Goal: Task Accomplishment & Management: Use online tool/utility

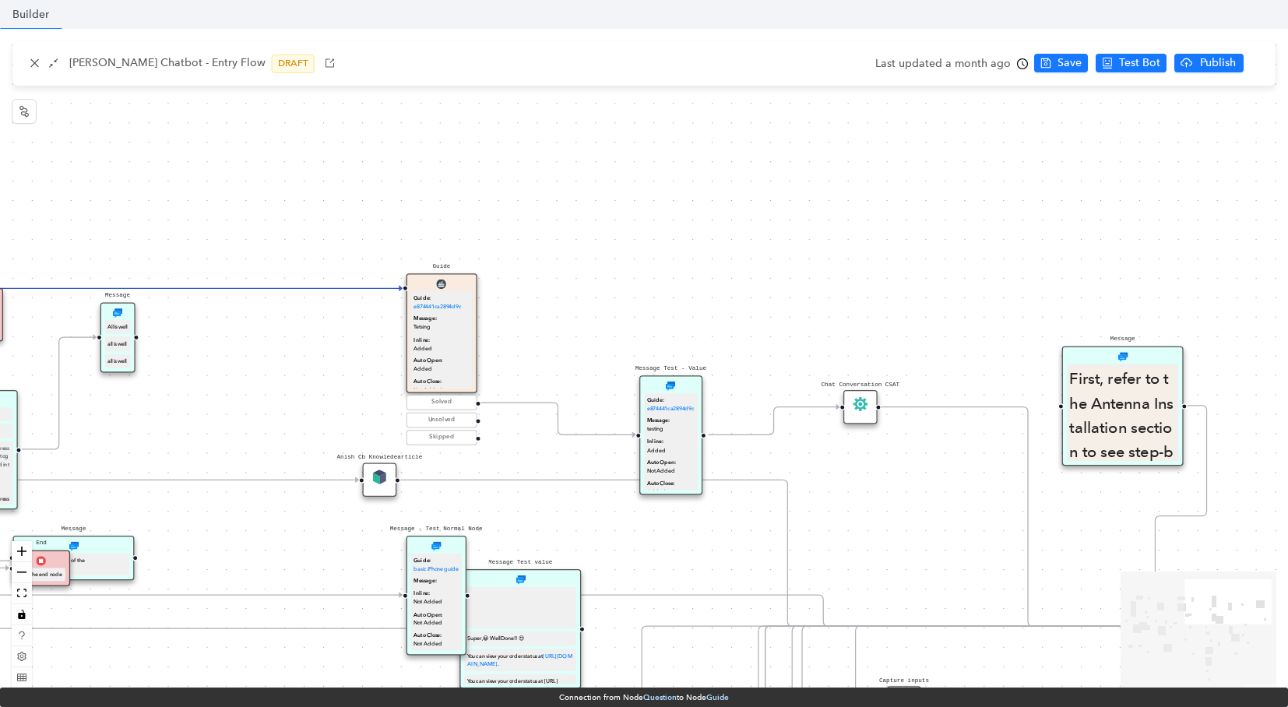
click at [539, 190] on div "Start greet Bye!!! Question Select any of the following Test Guide Image Video …" at bounding box center [644, 364] width 1288 height 671
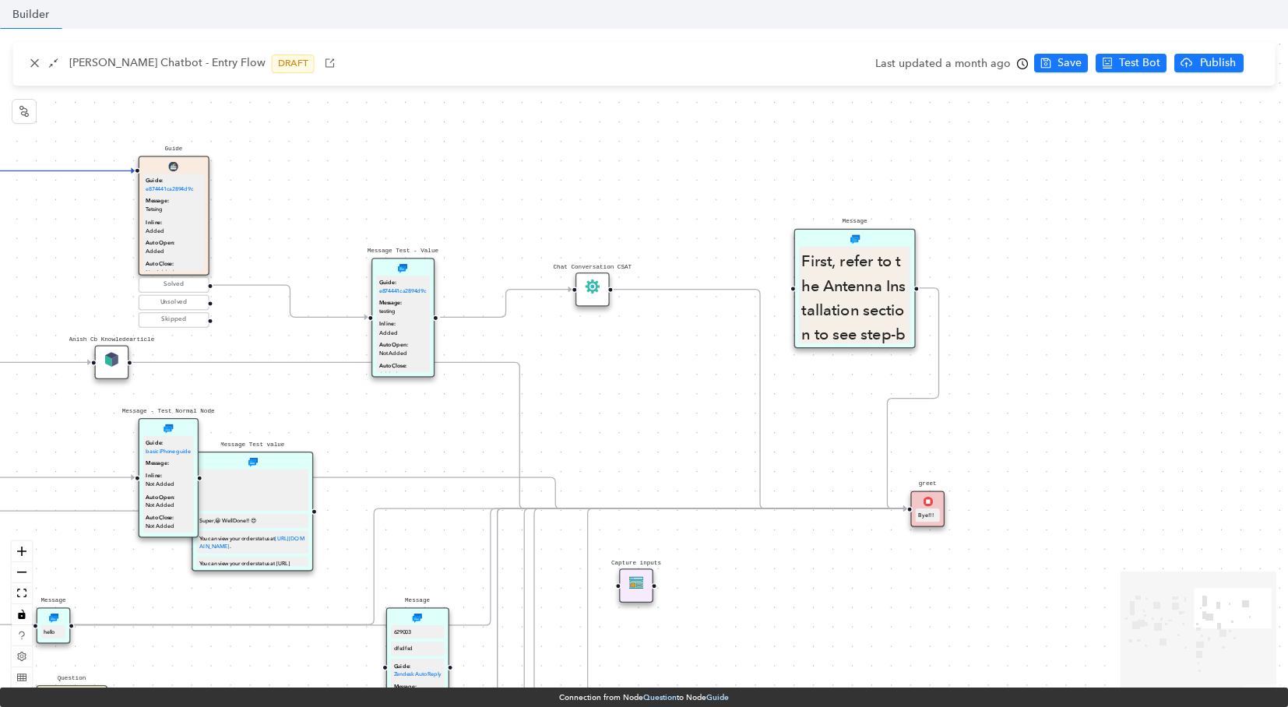
drag, startPoint x: 539, startPoint y: 191, endPoint x: 271, endPoint y: 73, distance: 292.6
click at [271, 73] on div "anish-cb Chatbot - Entry Flow DRAFT Last updated a month ago Save Test Bot Publ…" at bounding box center [644, 364] width 1288 height 671
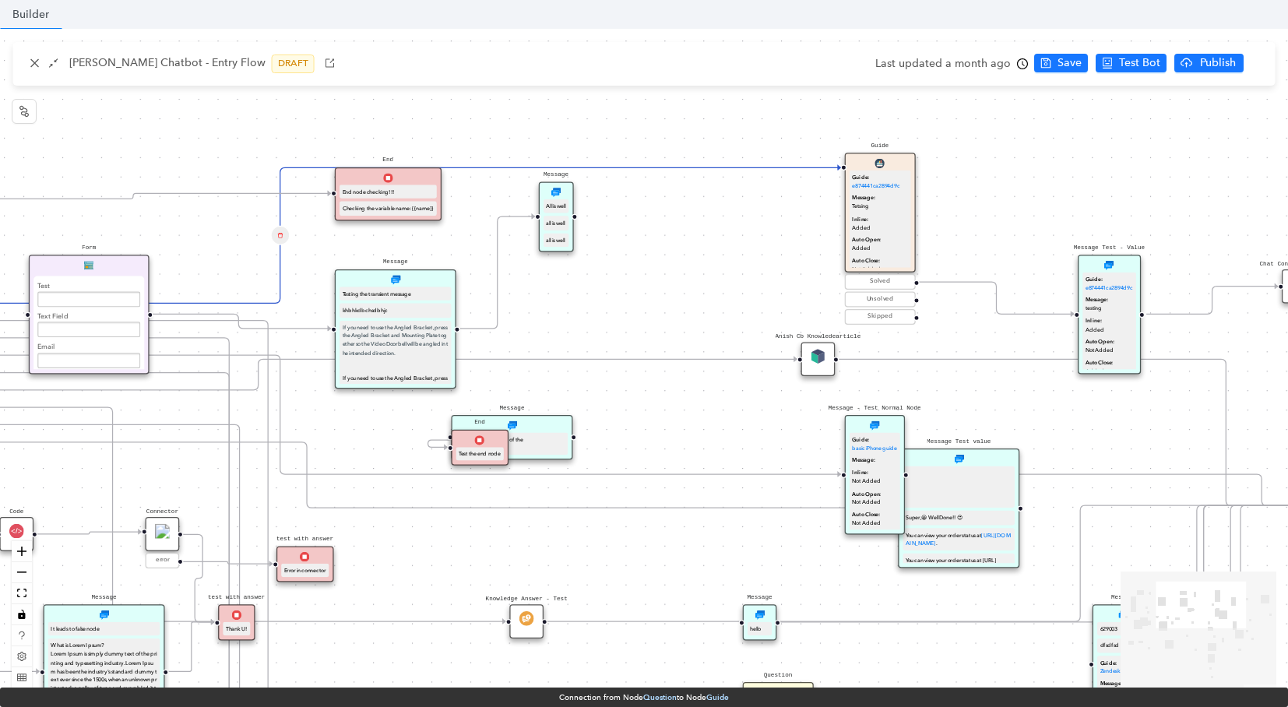
drag, startPoint x: 432, startPoint y: 213, endPoint x: 912, endPoint y: 84, distance: 497.5
click at [1165, 206] on div "Start greet Bye!!! Question Select any of the following Test Guide Image Video …" at bounding box center [644, 364] width 1288 height 671
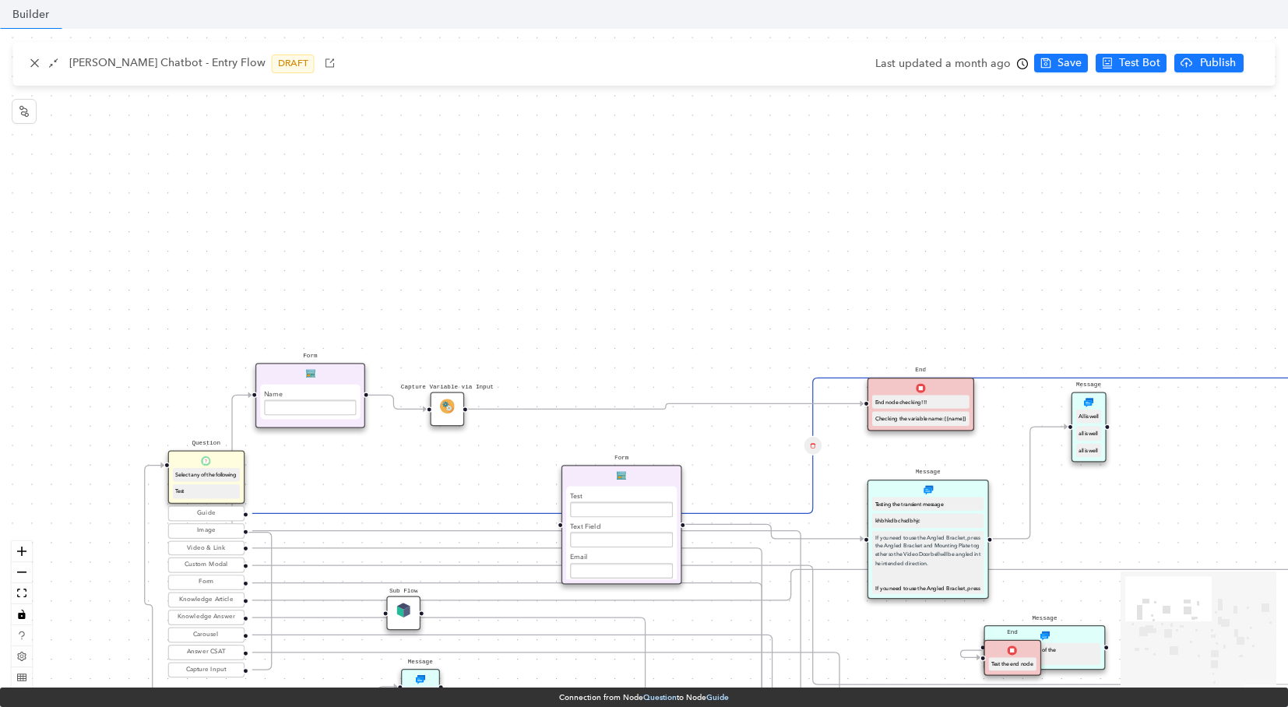
drag, startPoint x: 756, startPoint y: 238, endPoint x: 1267, endPoint y: 453, distance: 554.4
click at [1267, 453] on div "Start greet Bye!!! Question Select any of the following Test Guide Image Video …" at bounding box center [644, 364] width 1288 height 671
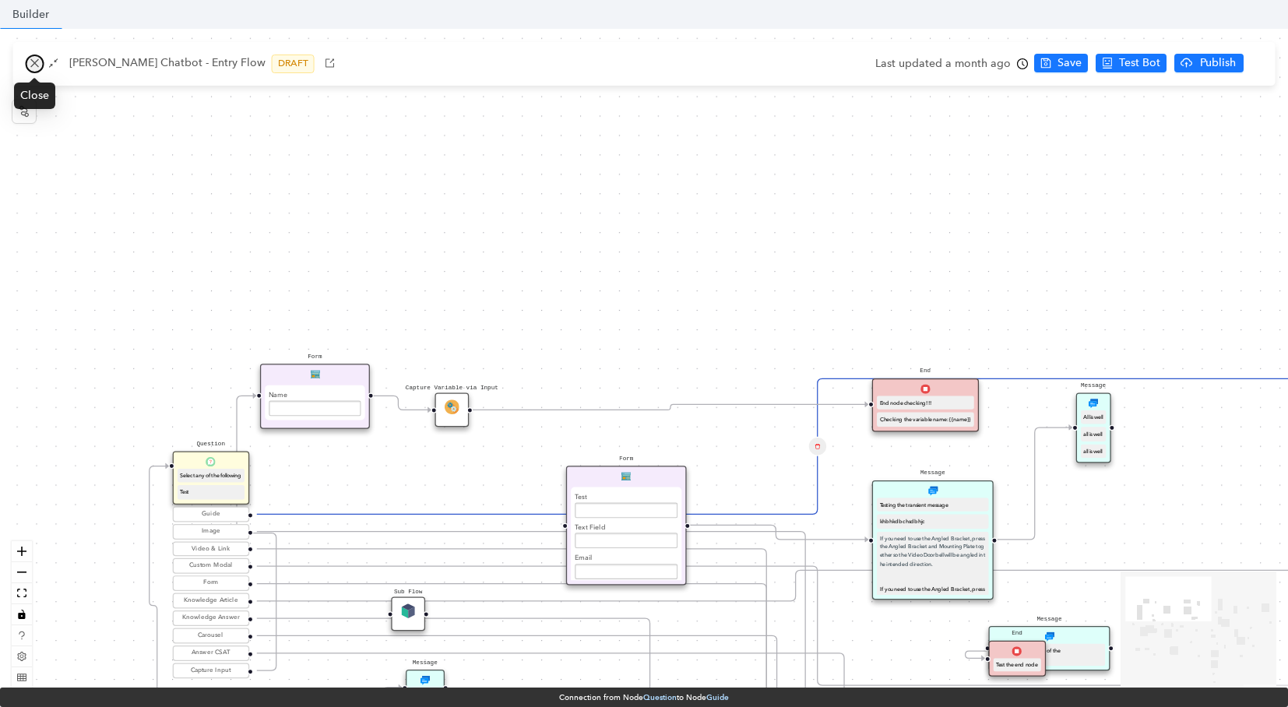
click at [36, 58] on icon "close" at bounding box center [35, 63] width 11 height 11
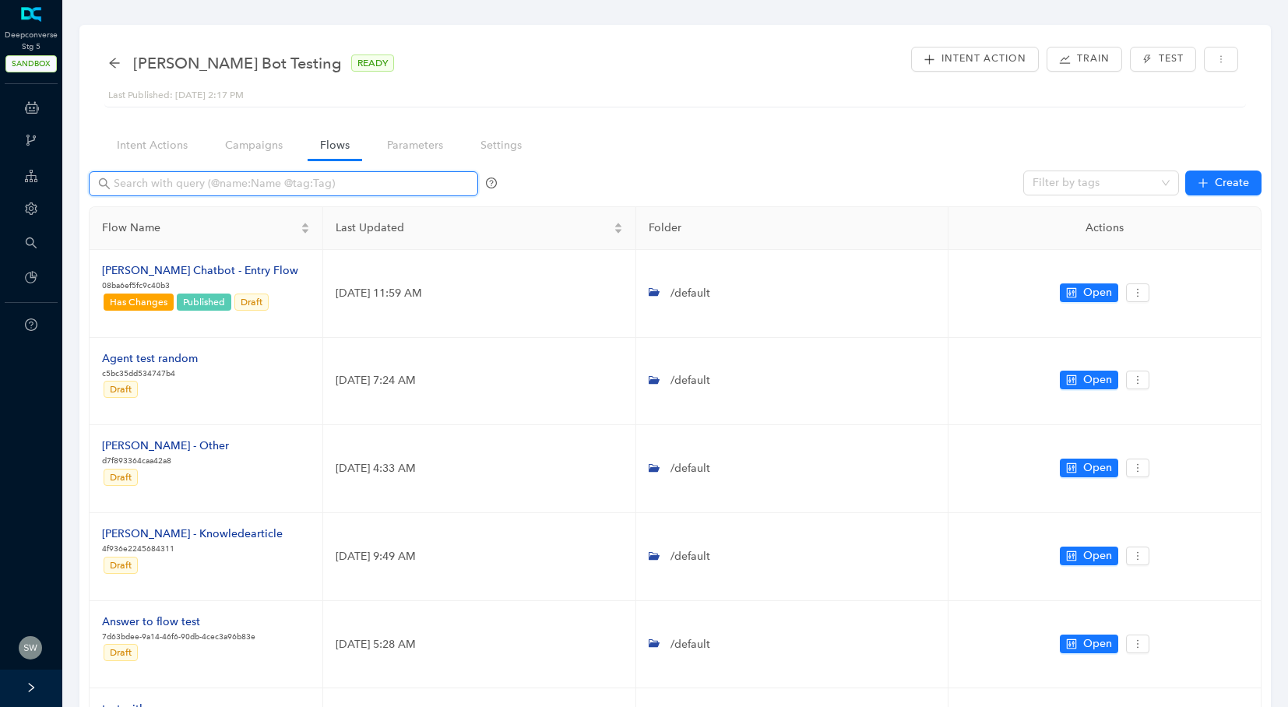
click at [141, 183] on input "text" at bounding box center [285, 183] width 343 height 17
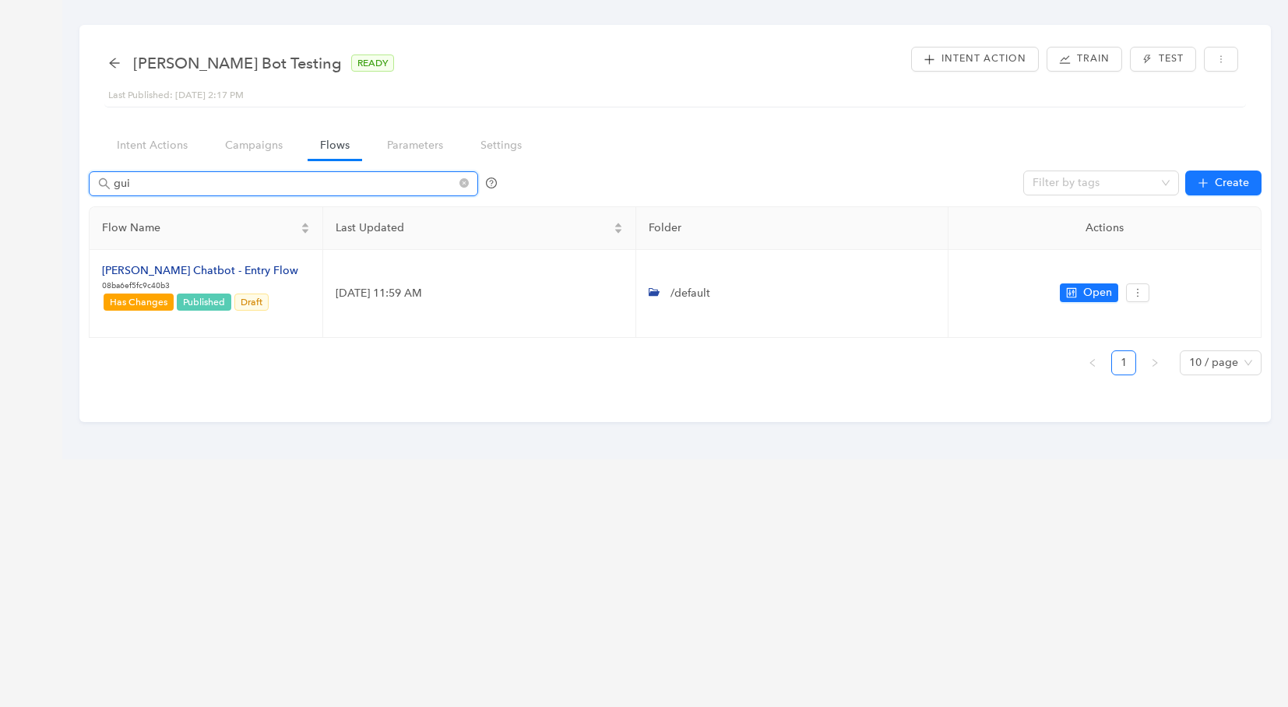
type input "gui"
click at [38, 94] on div "Anish Bot Testing READY Last Published: May 9, 2022 2:17 PM Intent Action Train…" at bounding box center [644, 353] width 1288 height 707
click at [115, 65] on icon "arrow-left" at bounding box center [114, 63] width 12 height 12
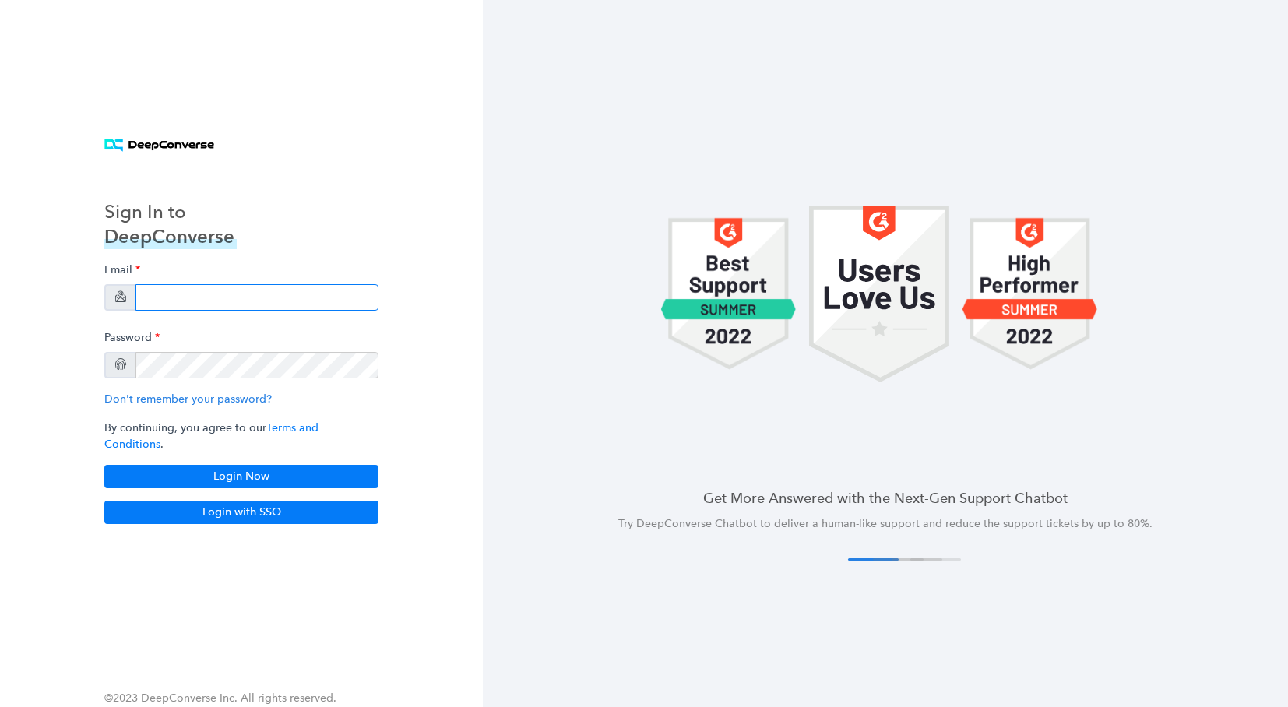
click at [164, 311] on input "email" at bounding box center [257, 297] width 243 height 26
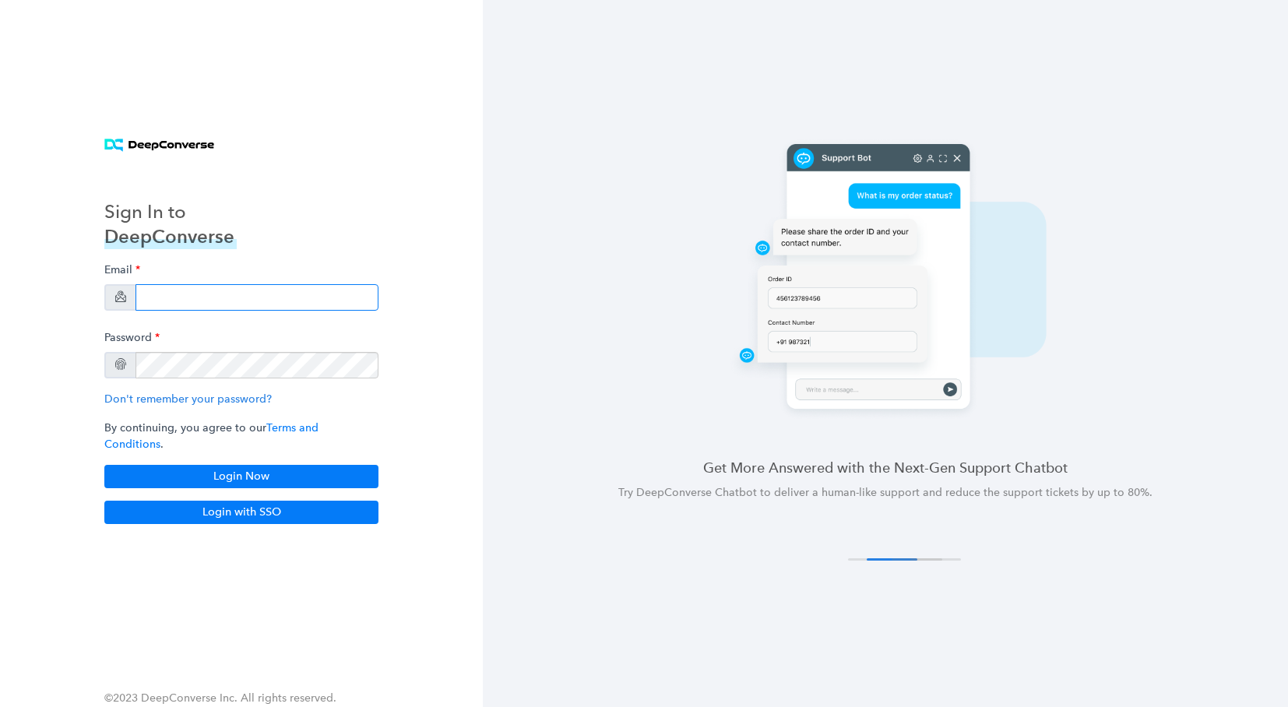
type input "[EMAIL_ADDRESS][DOMAIN_NAME]"
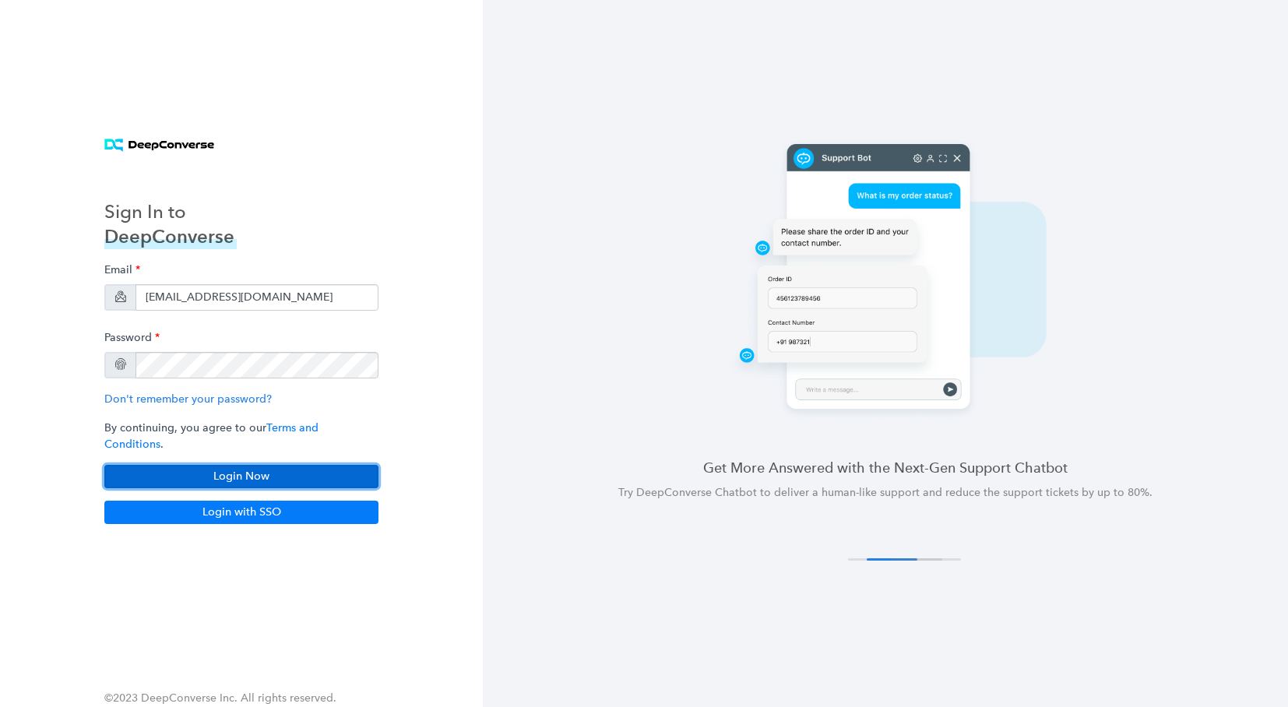
click at [256, 465] on button "Login Now" at bounding box center [241, 476] width 274 height 23
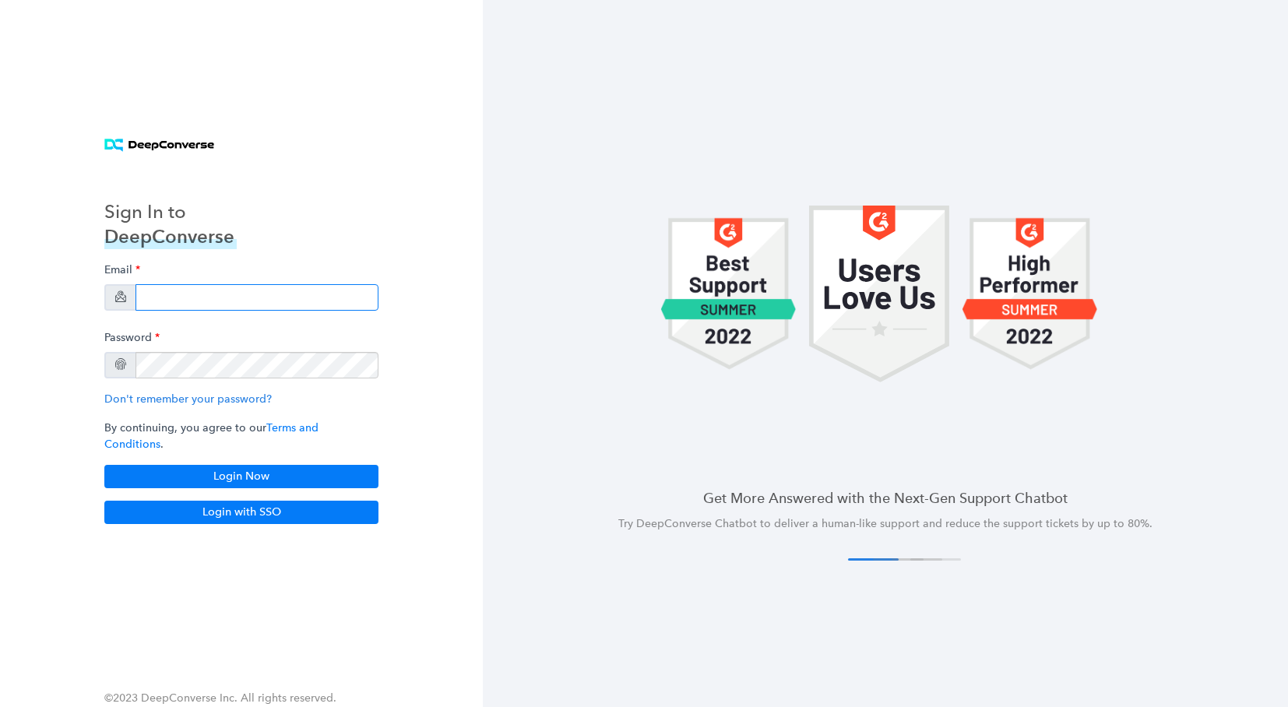
click at [205, 301] on input "email" at bounding box center [257, 297] width 243 height 26
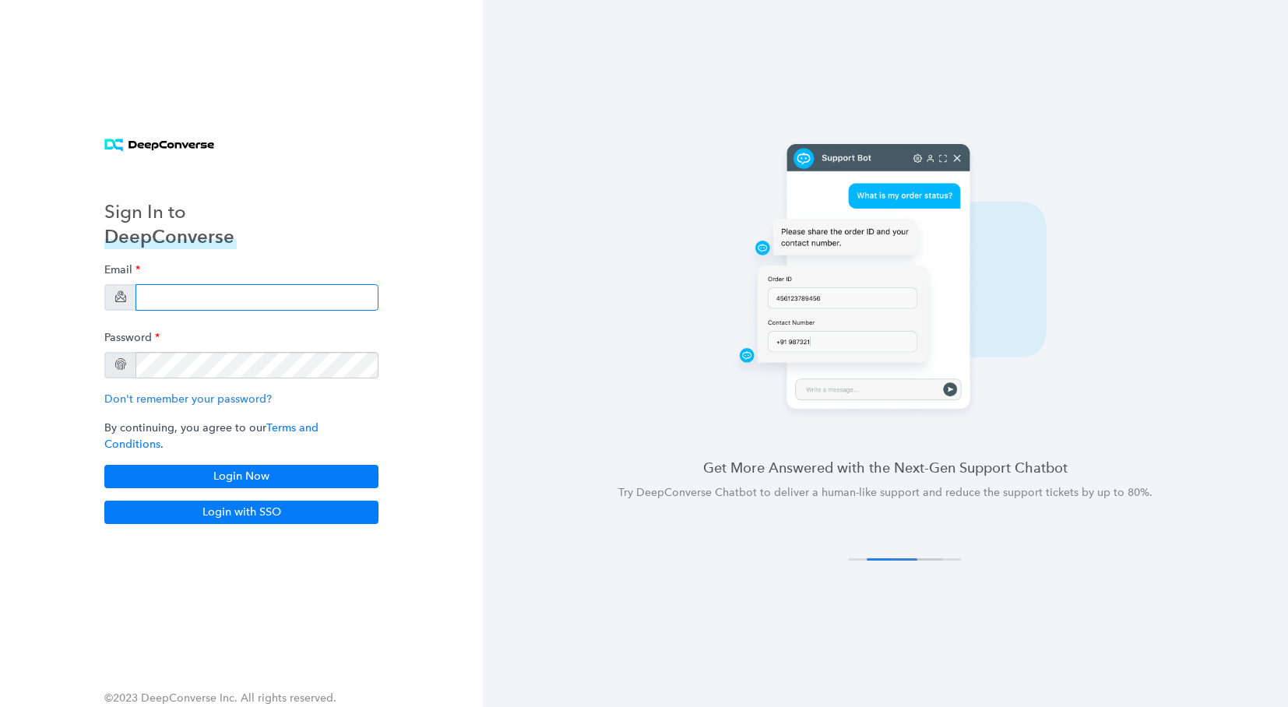
type input "[EMAIL_ADDRESS][DOMAIN_NAME]"
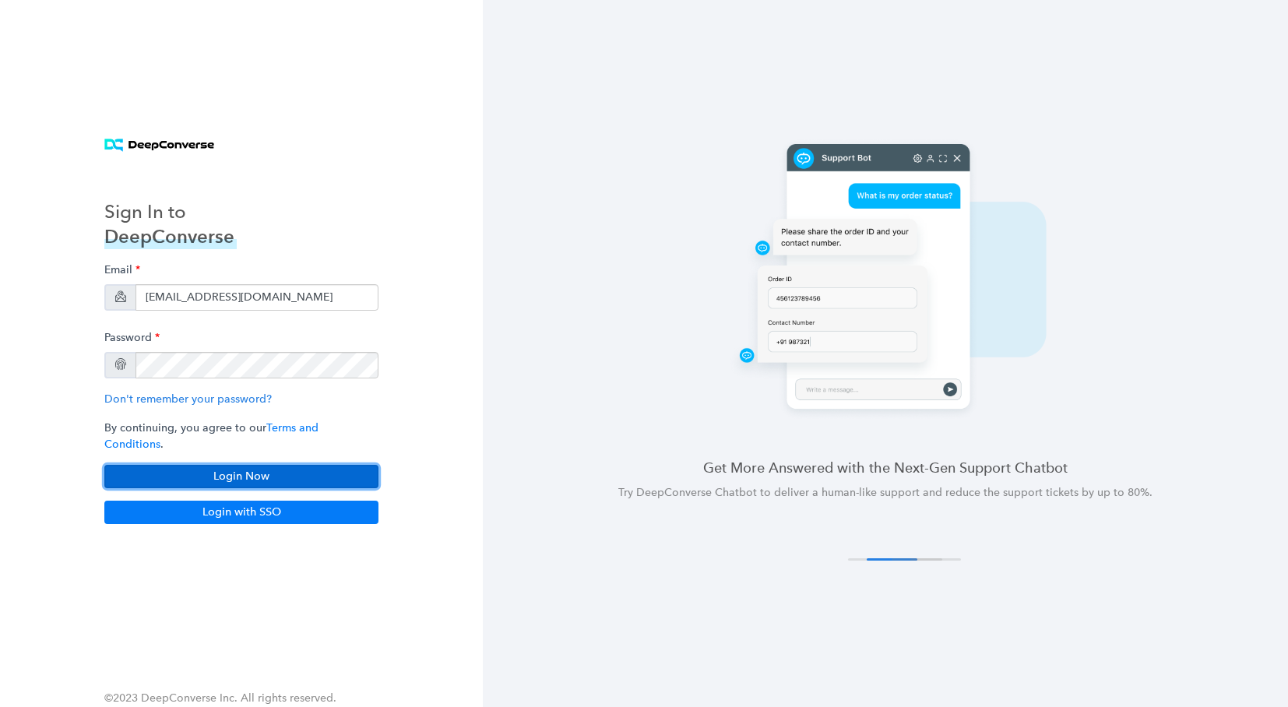
click at [287, 466] on button "Login Now" at bounding box center [241, 476] width 274 height 23
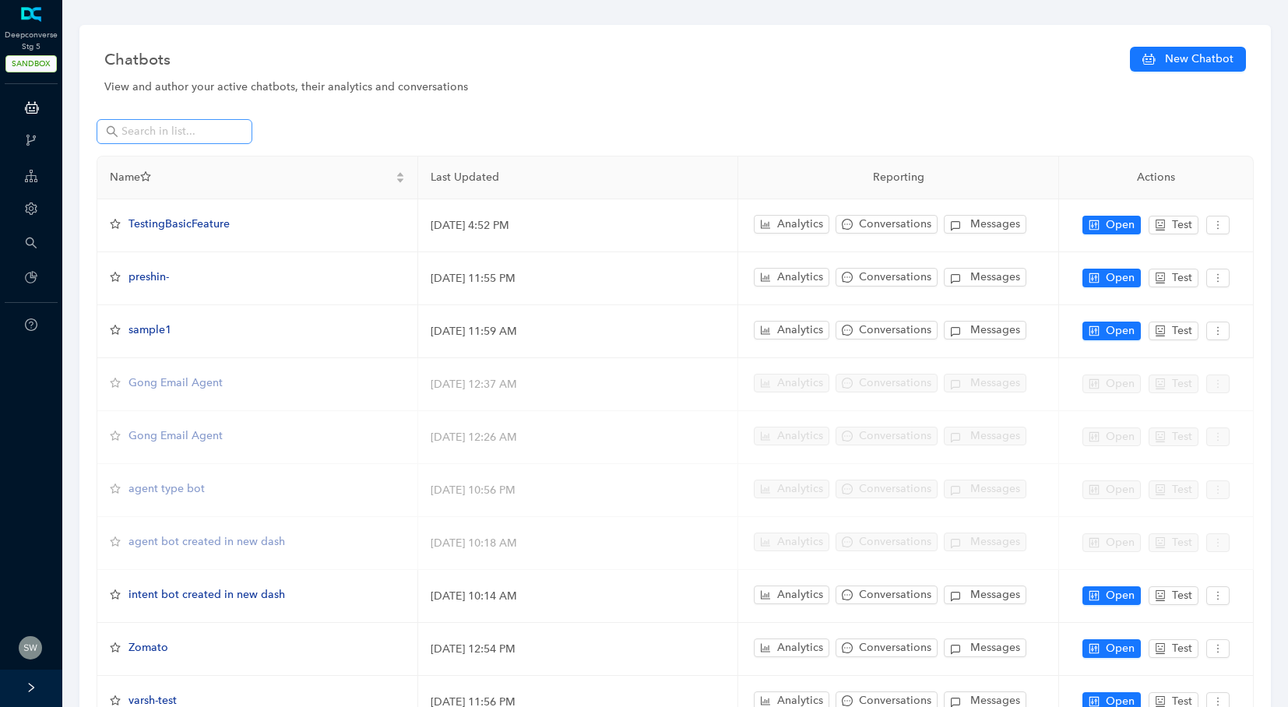
click at [143, 141] on span at bounding box center [175, 131] width 156 height 25
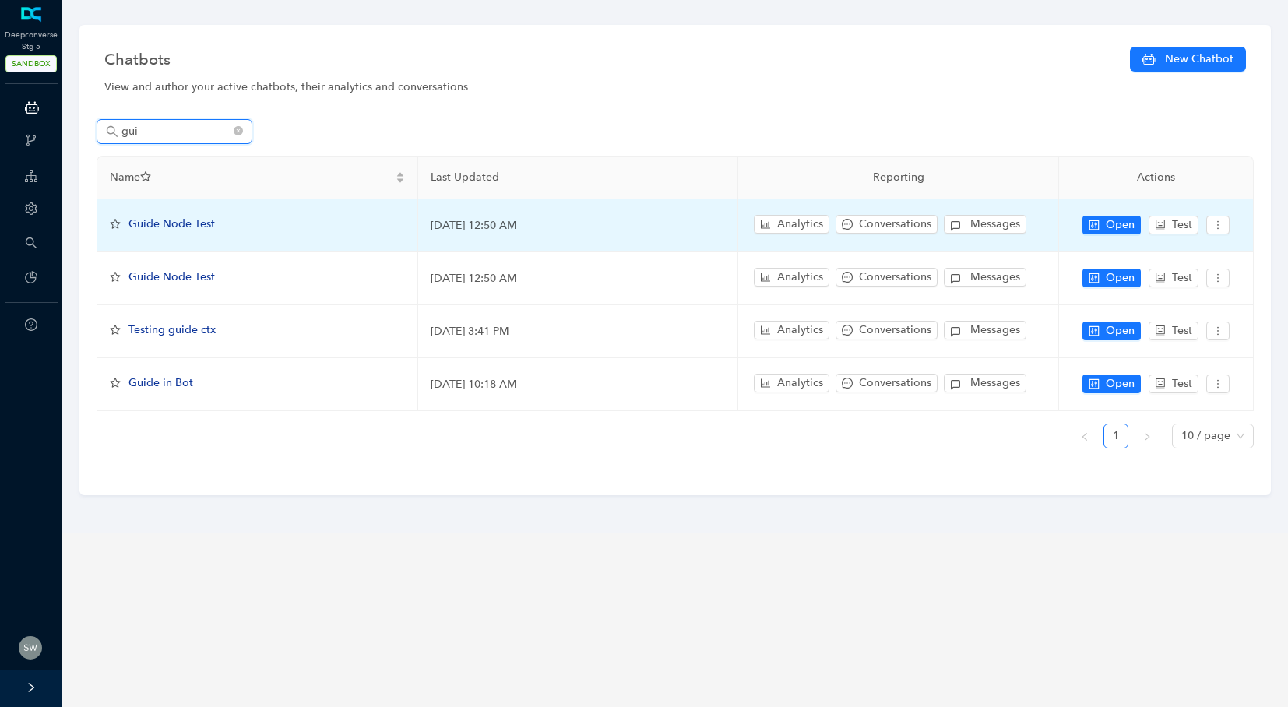
type input "gui"
click at [165, 222] on span "Guide Node Test" at bounding box center [172, 223] width 86 height 13
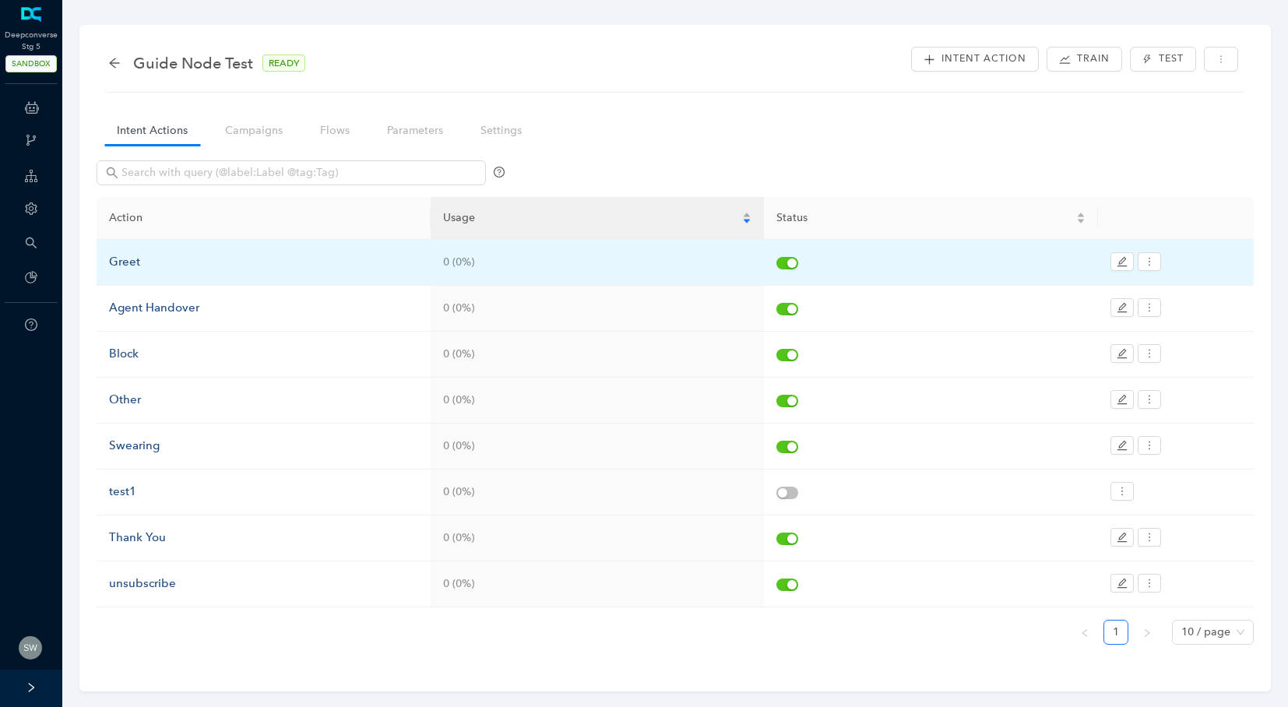
click at [122, 253] on div "Greet" at bounding box center [263, 262] width 309 height 19
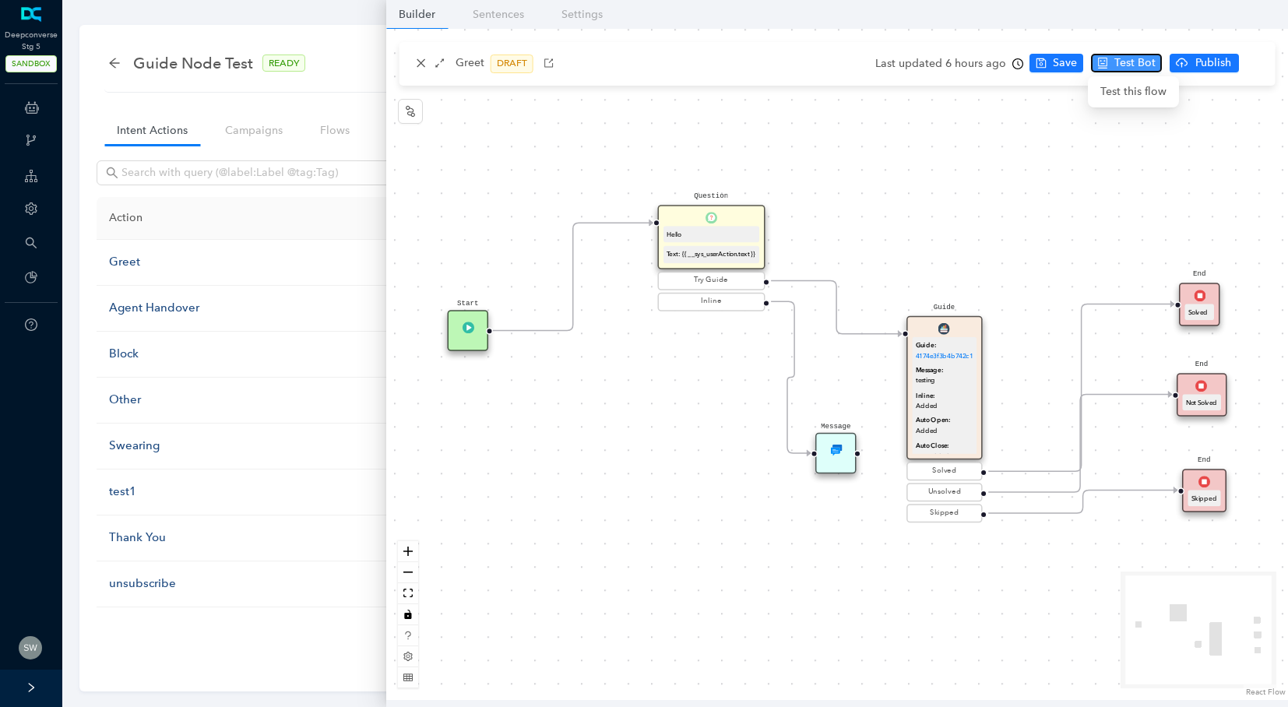
click at [1119, 69] on span "Test Bot" at bounding box center [1135, 63] width 41 height 17
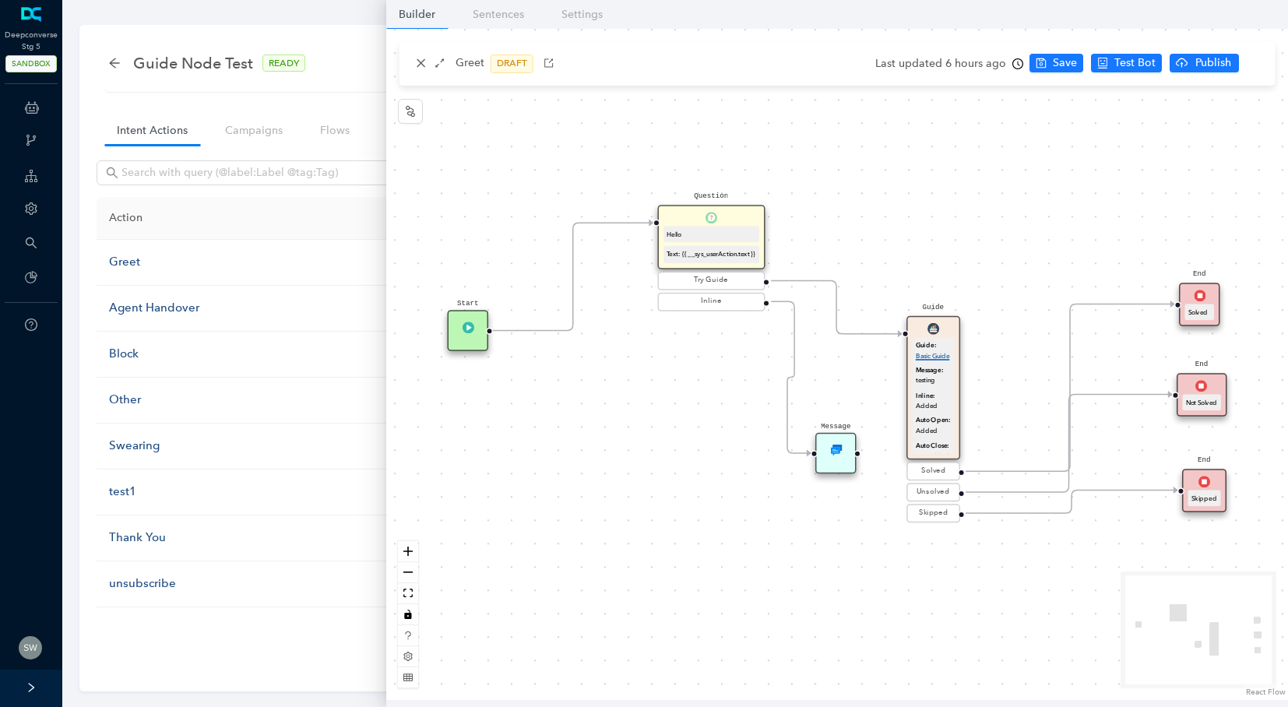
click at [923, 358] on link "Basic Guide" at bounding box center [933, 355] width 34 height 7
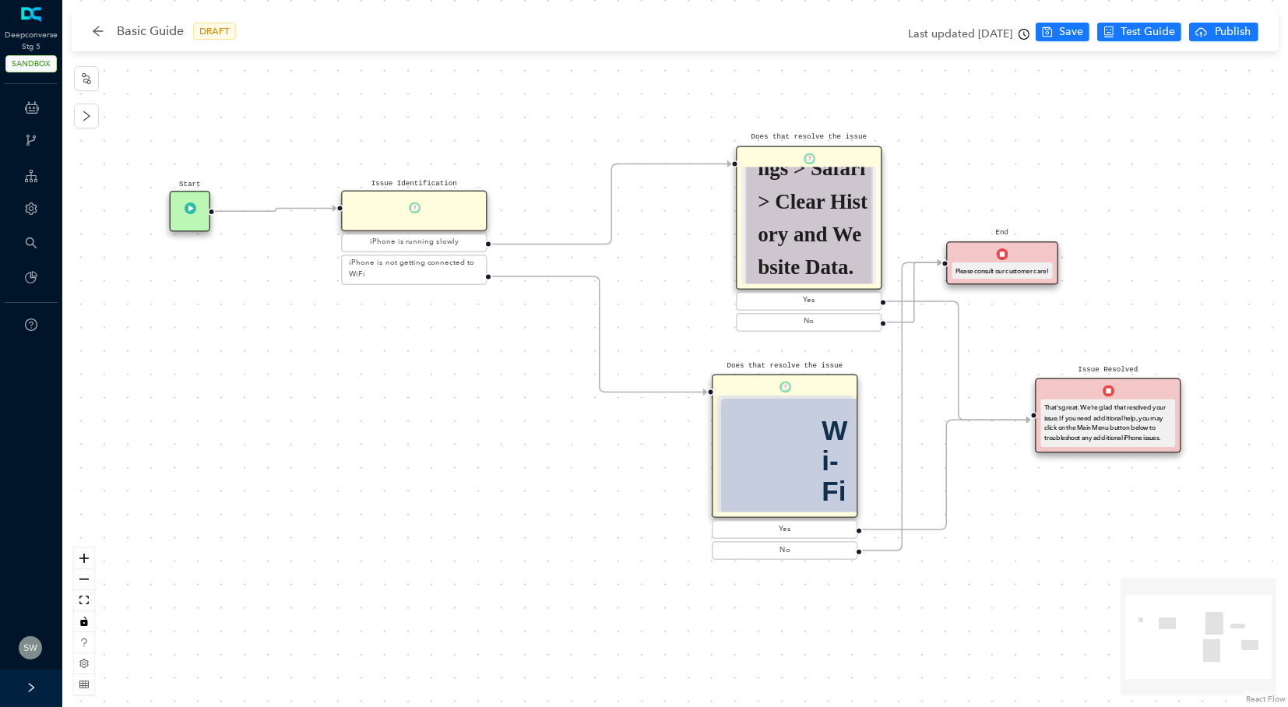
scroll to position [335, 0]
click at [1017, 245] on div "End Please consult our customer care!" at bounding box center [1001, 263] width 111 height 44
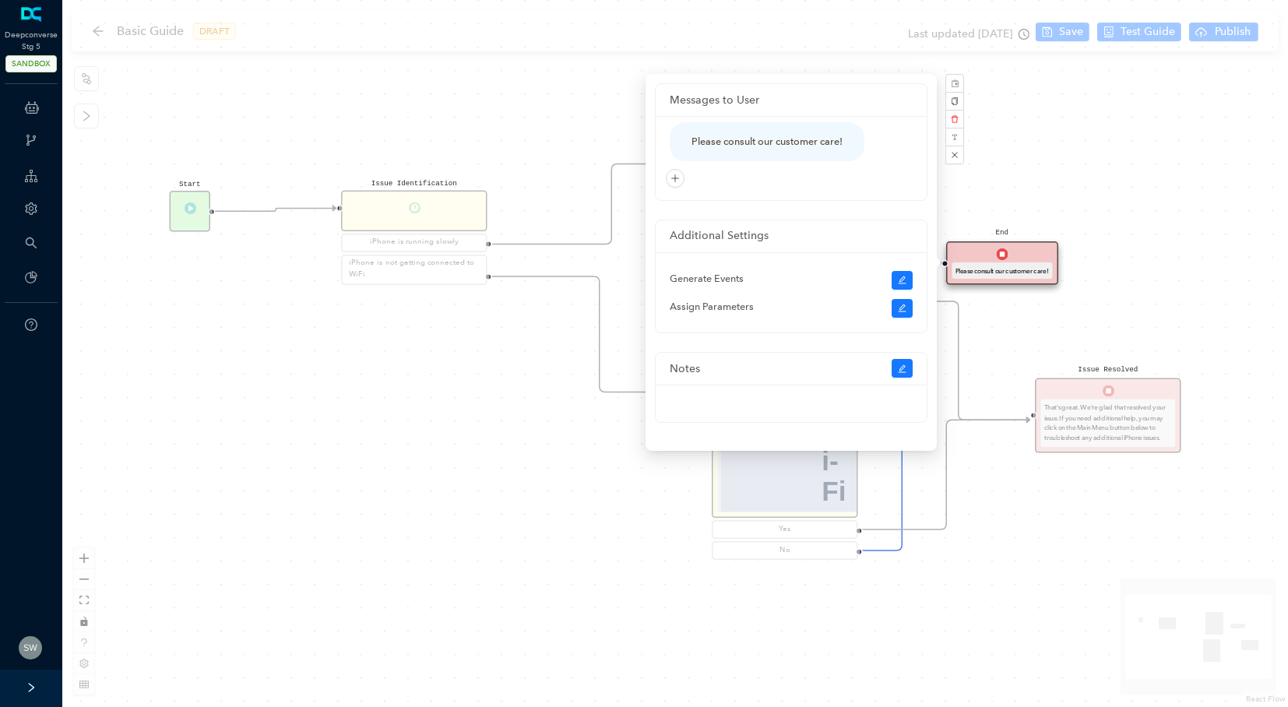
click at [1052, 168] on div "Start Issue Identification iPhone is running slowly iPhone is not getting conne…" at bounding box center [675, 353] width 1226 height 707
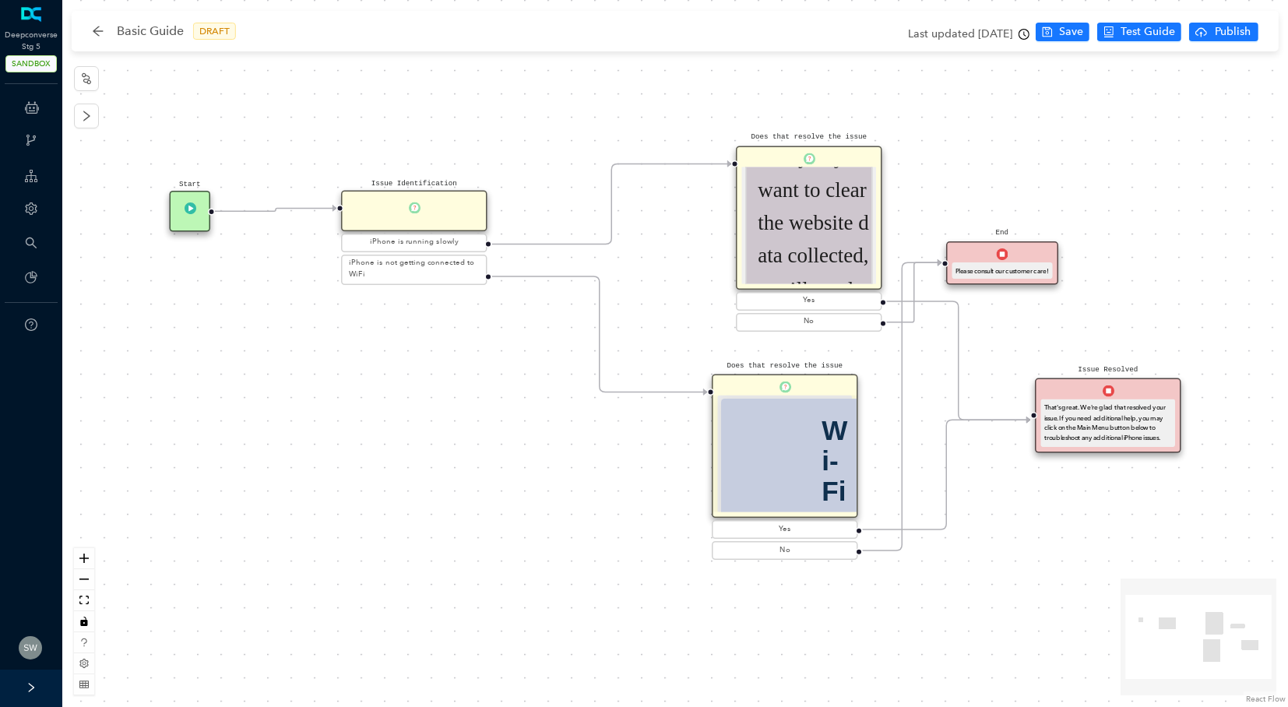
click at [1109, 420] on div "That's great. We're glad that resolved your issue. If you need additional help,…" at bounding box center [1109, 423] width 128 height 41
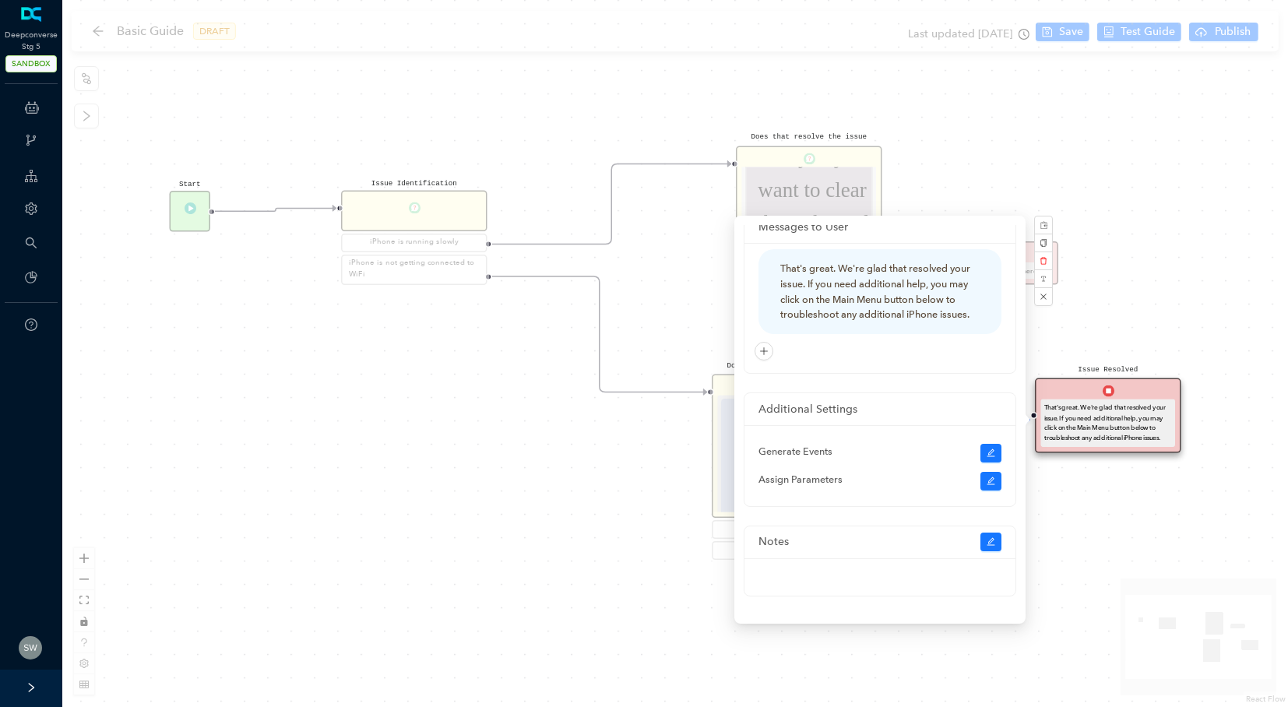
scroll to position [16, 0]
click at [1041, 305] on button "button" at bounding box center [1043, 296] width 19 height 19
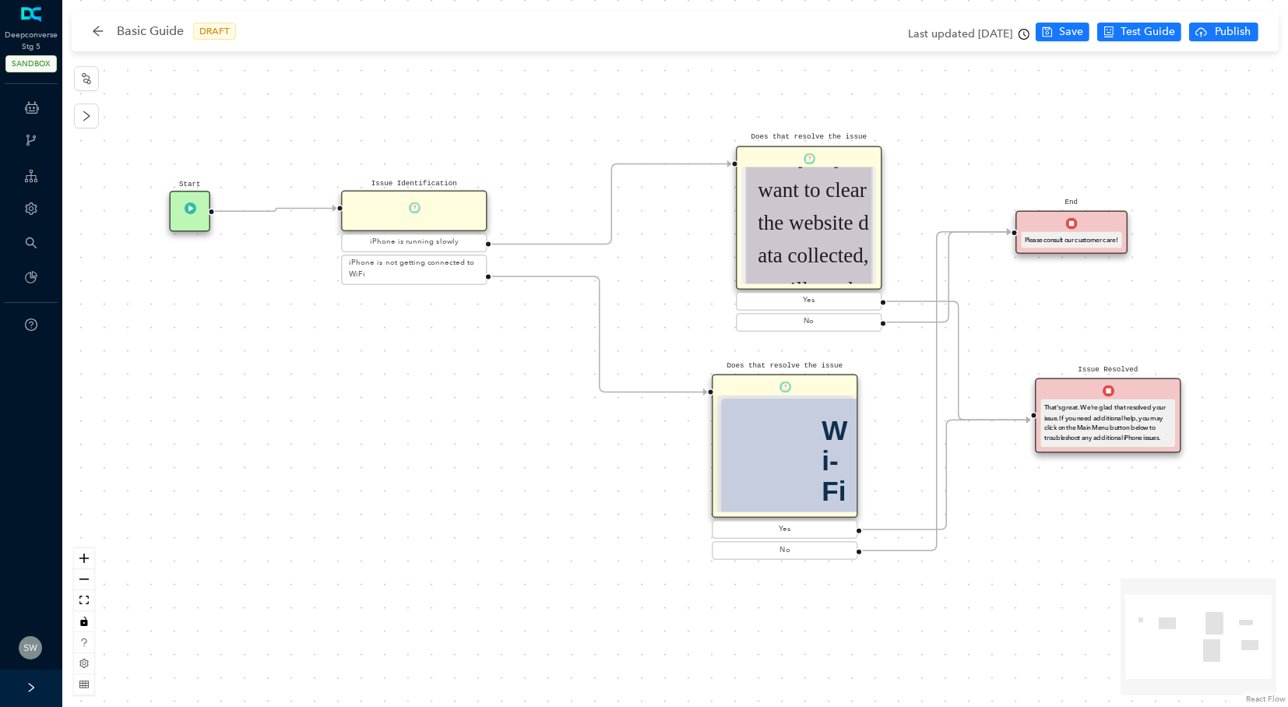
drag, startPoint x: 1036, startPoint y: 279, endPoint x: 1112, endPoint y: 256, distance: 78.9
click at [1112, 256] on div "Start Issue Identification iPhone is running slowly iPhone is not getting conne…" at bounding box center [675, 353] width 1226 height 707
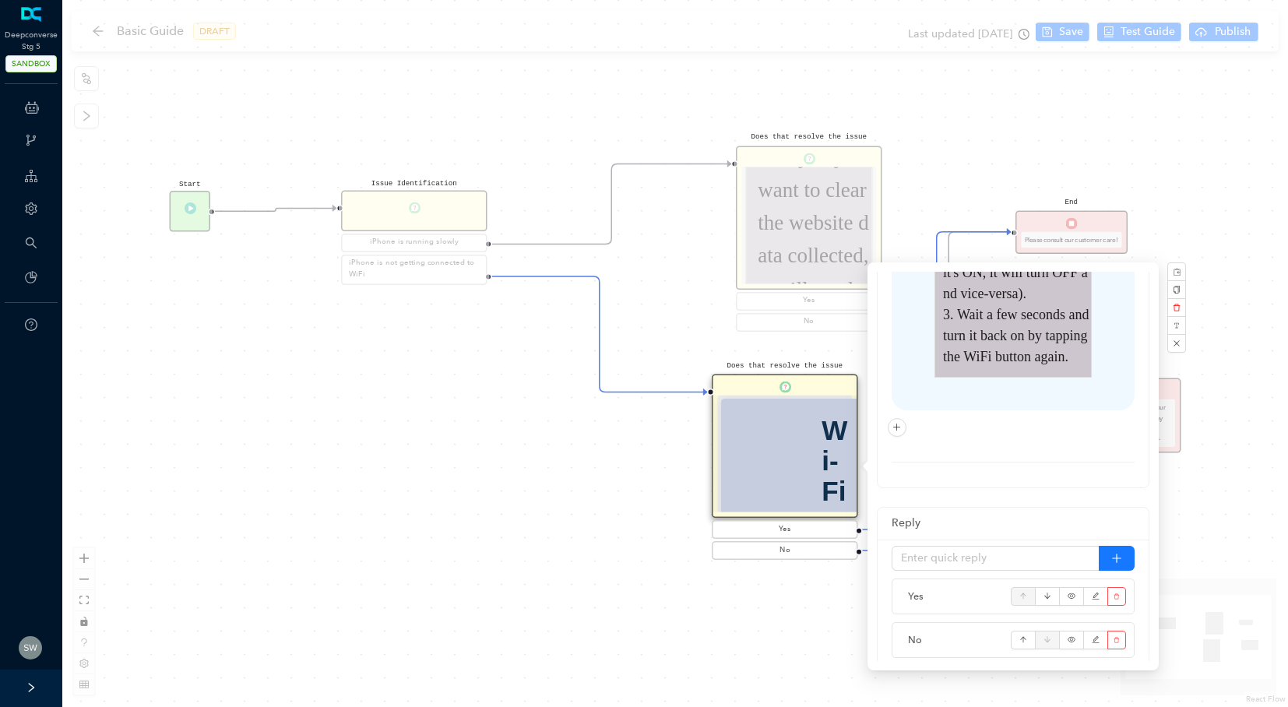
scroll to position [714, 0]
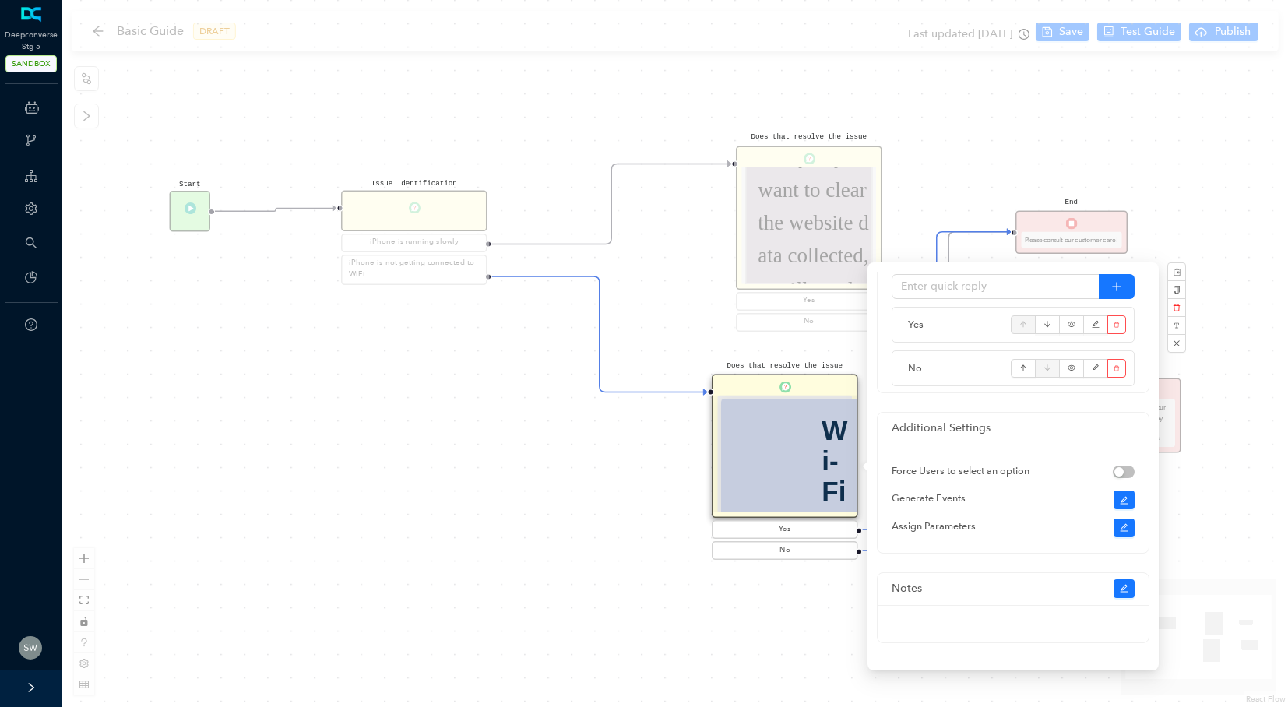
click at [614, 487] on div "Start Issue Identification iPhone is running slowly iPhone is not getting conne…" at bounding box center [675, 353] width 1226 height 707
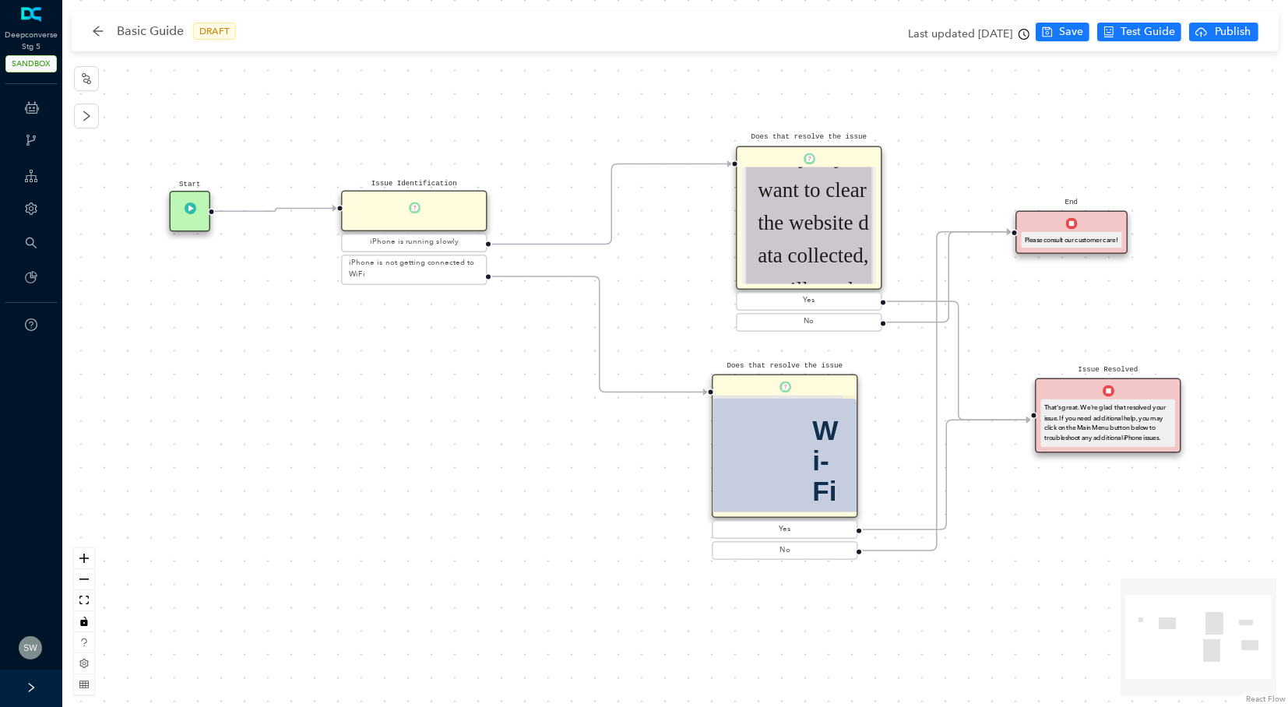
scroll to position [0, 0]
